Goal: Task Accomplishment & Management: Manage account settings

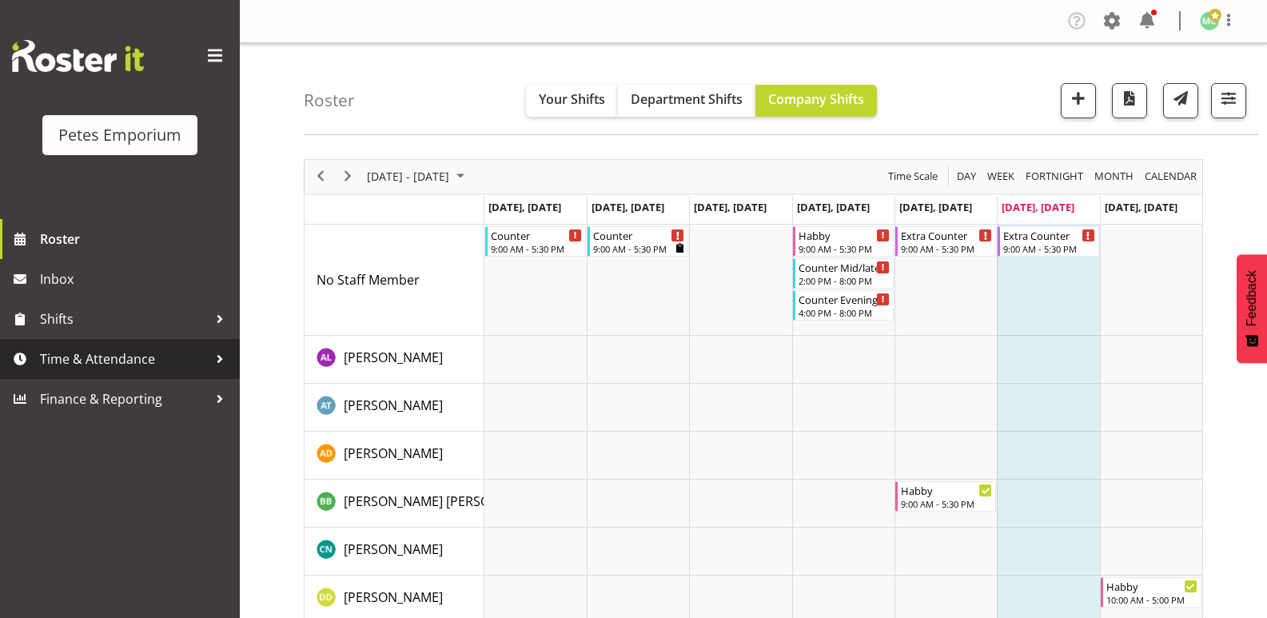
click at [141, 361] on span "Time & Attendance" at bounding box center [124, 359] width 168 height 24
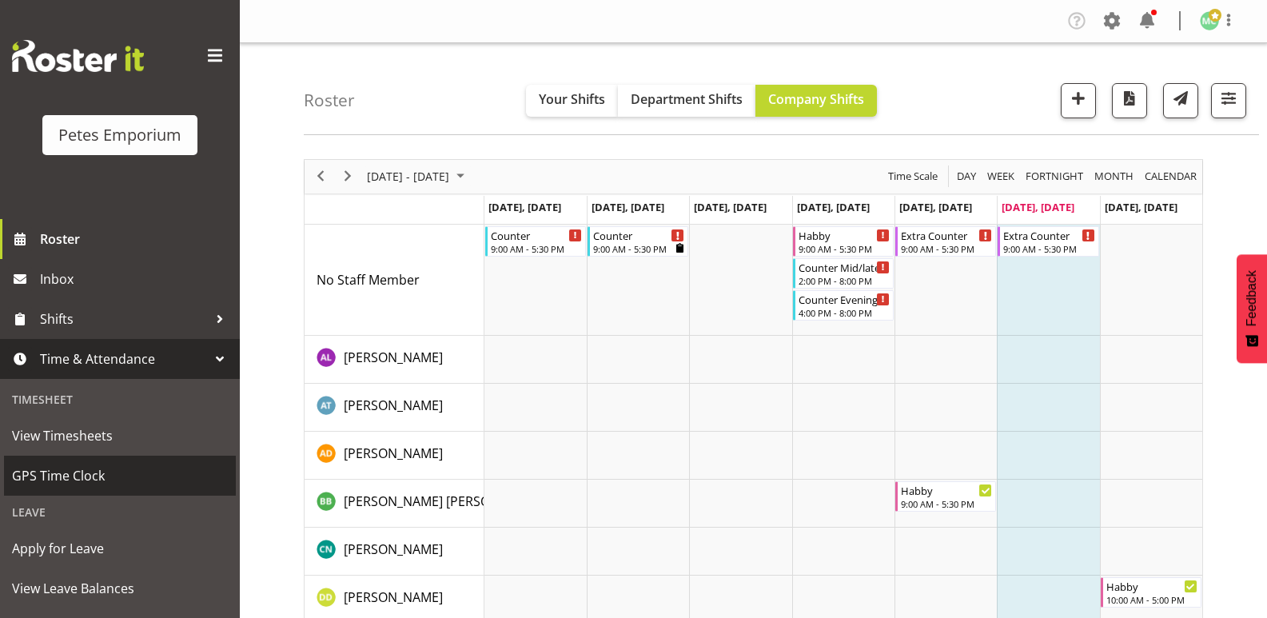
click at [113, 478] on span "GPS Time Clock" at bounding box center [120, 475] width 216 height 24
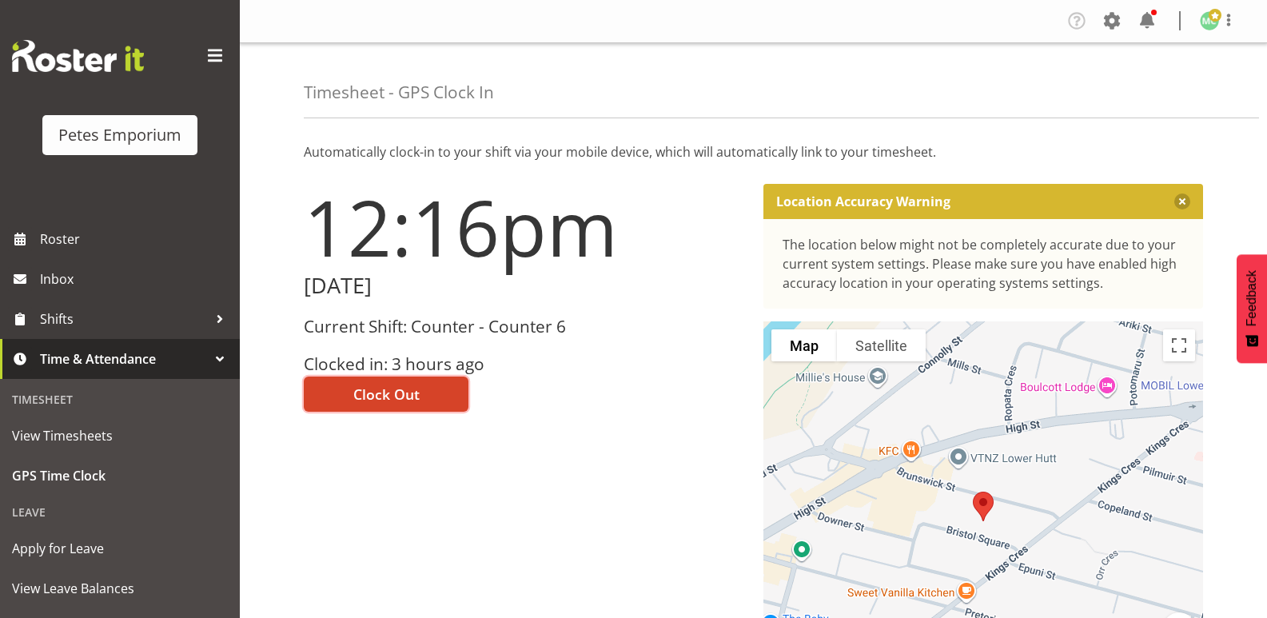
click at [402, 390] on span "Clock Out" at bounding box center [386, 394] width 66 height 21
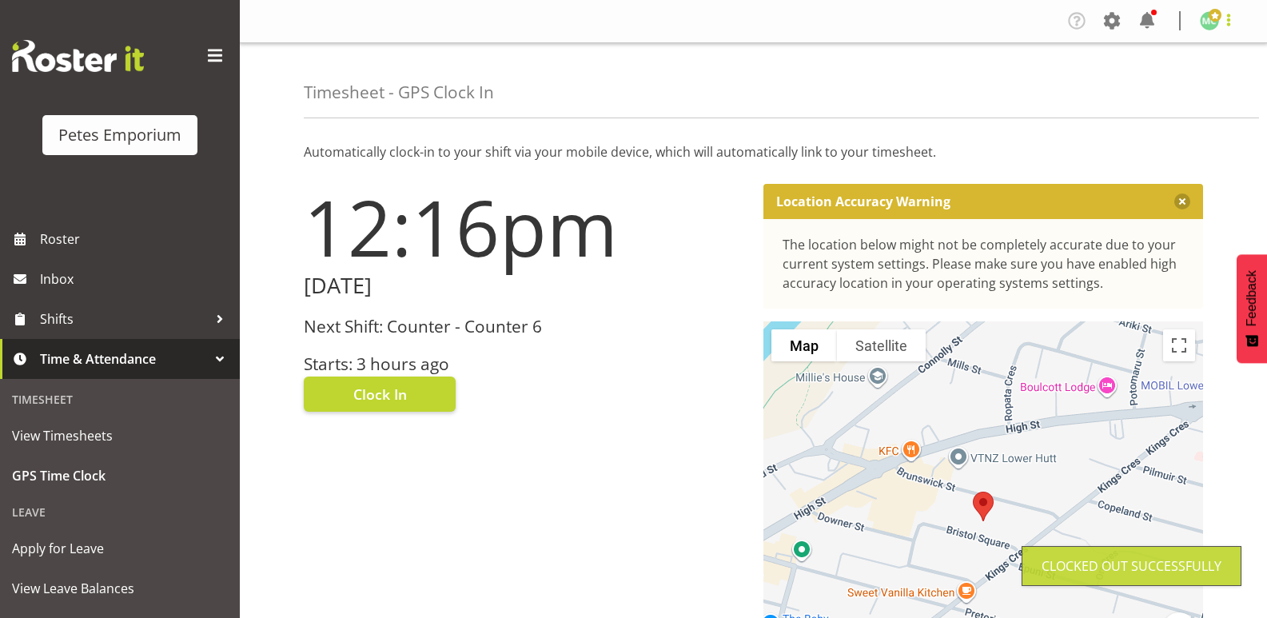
click at [1228, 16] on span at bounding box center [1228, 19] width 19 height 19
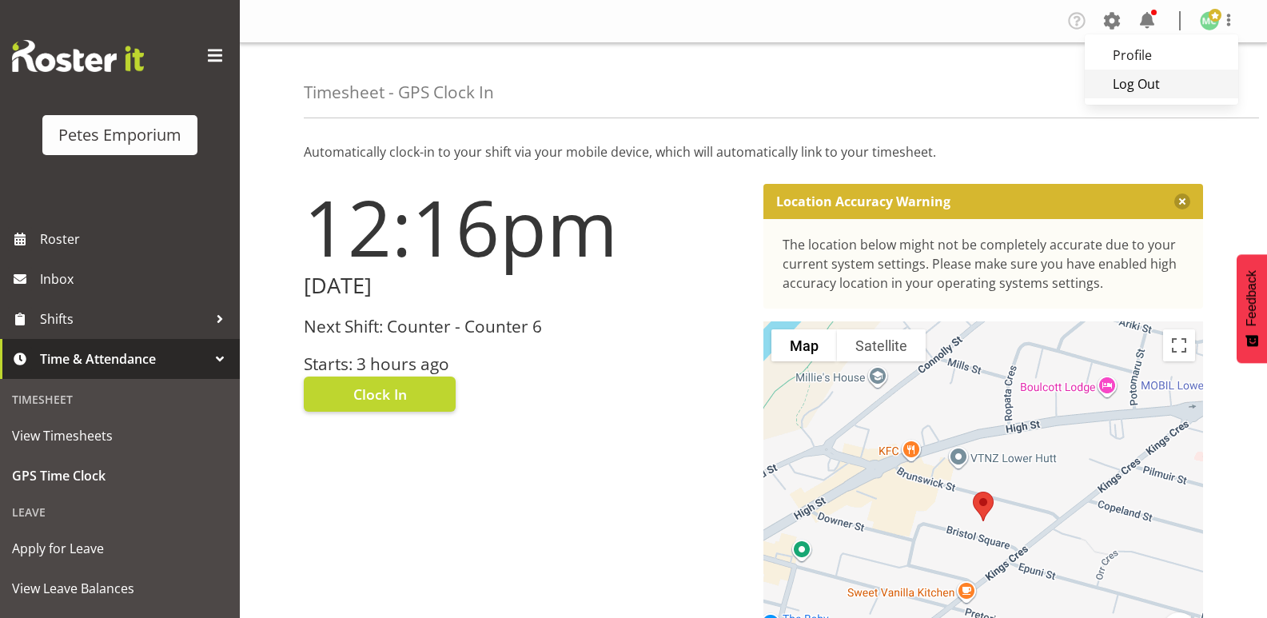
click at [1197, 78] on link "Log Out" at bounding box center [1160, 84] width 153 height 29
